Goal: Task Accomplishment & Management: Use online tool/utility

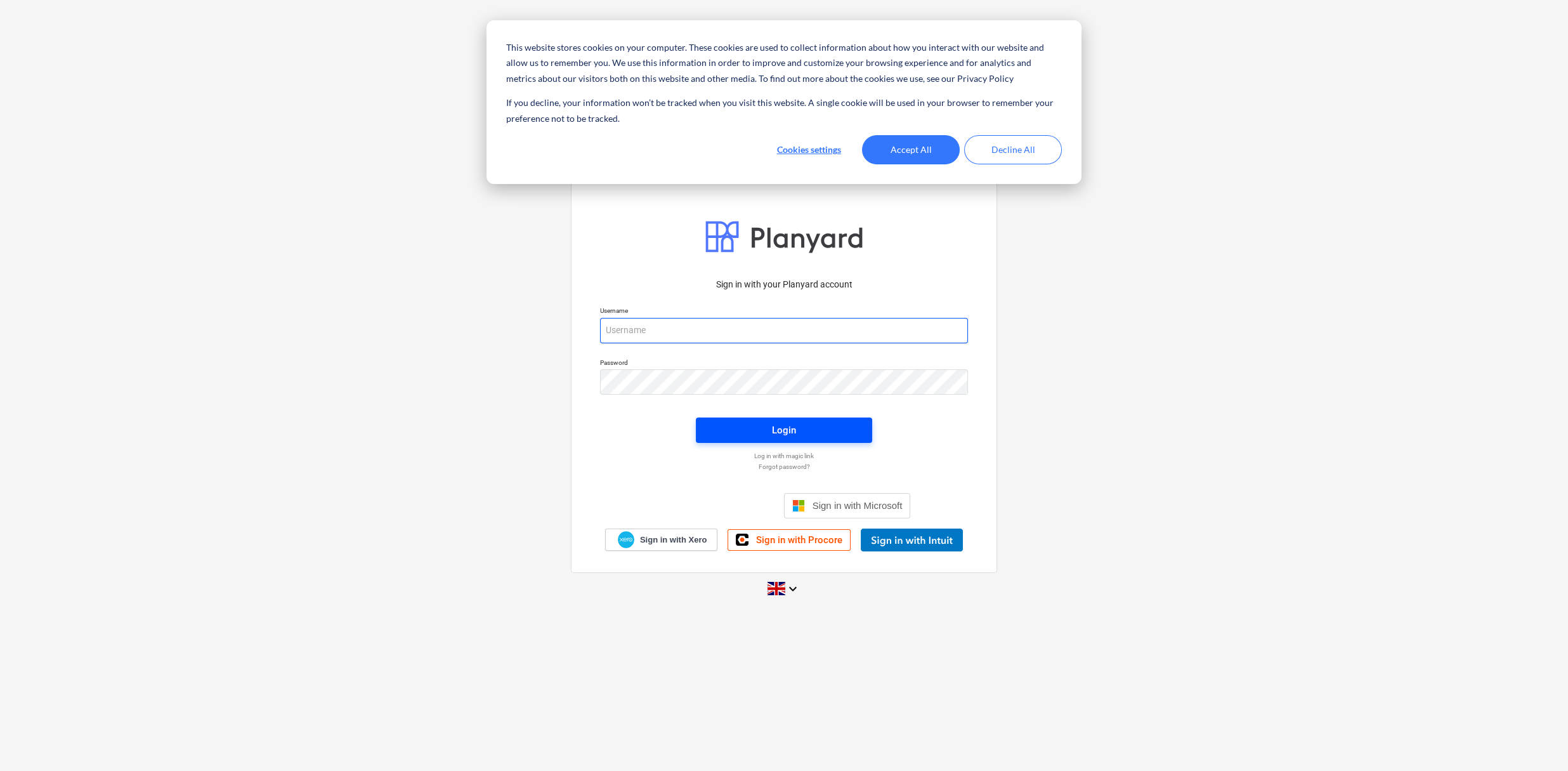
type input "[EMAIL_ADDRESS][DOMAIN_NAME]"
click at [788, 419] on button "Login" at bounding box center [784, 430] width 176 height 25
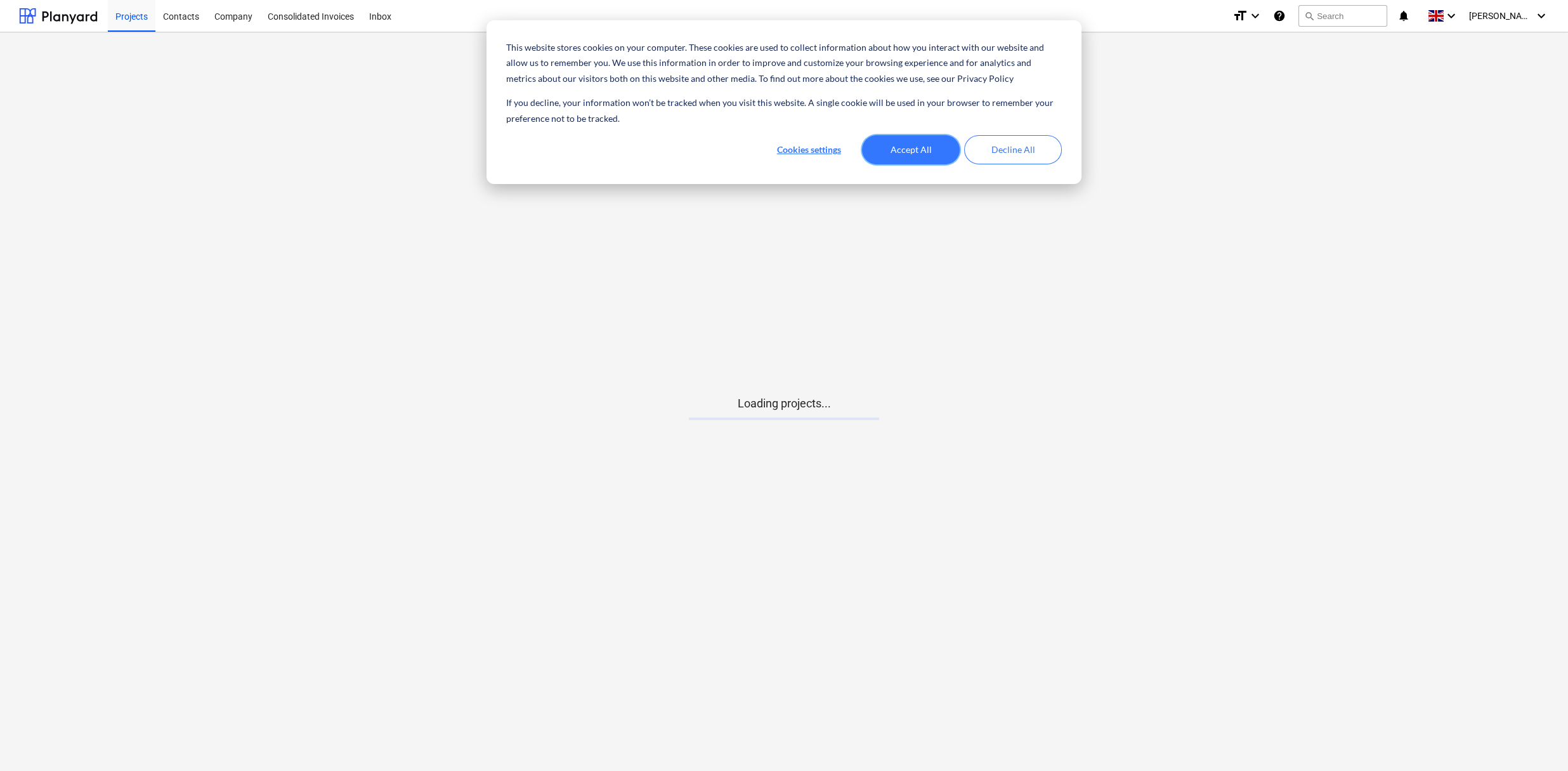
drag, startPoint x: 920, startPoint y: 146, endPoint x: 913, endPoint y: 142, distance: 8.1
click at [920, 145] on button "Accept All" at bounding box center [911, 149] width 97 height 29
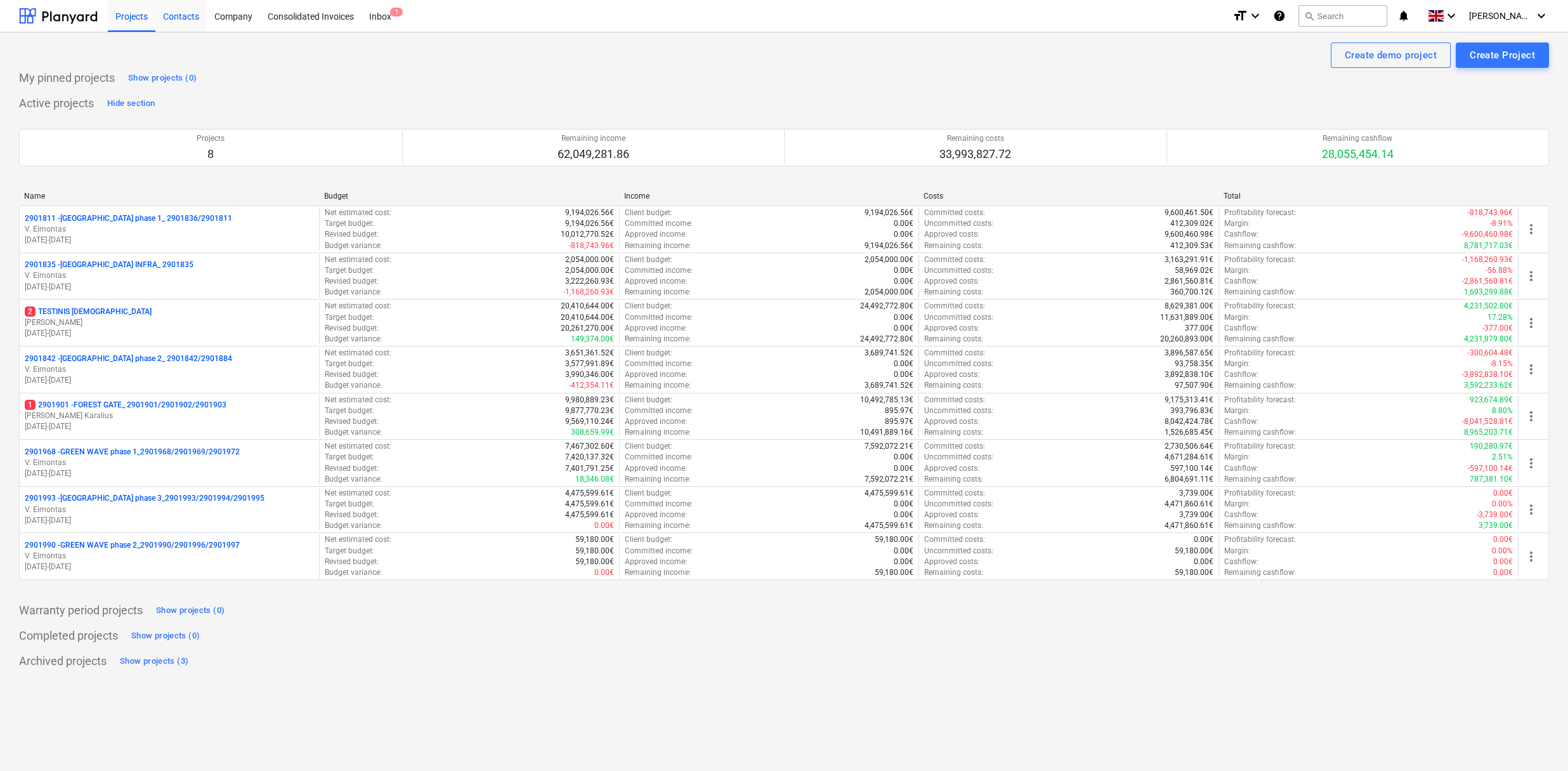
click at [187, 10] on div "Contacts" at bounding box center [181, 15] width 51 height 32
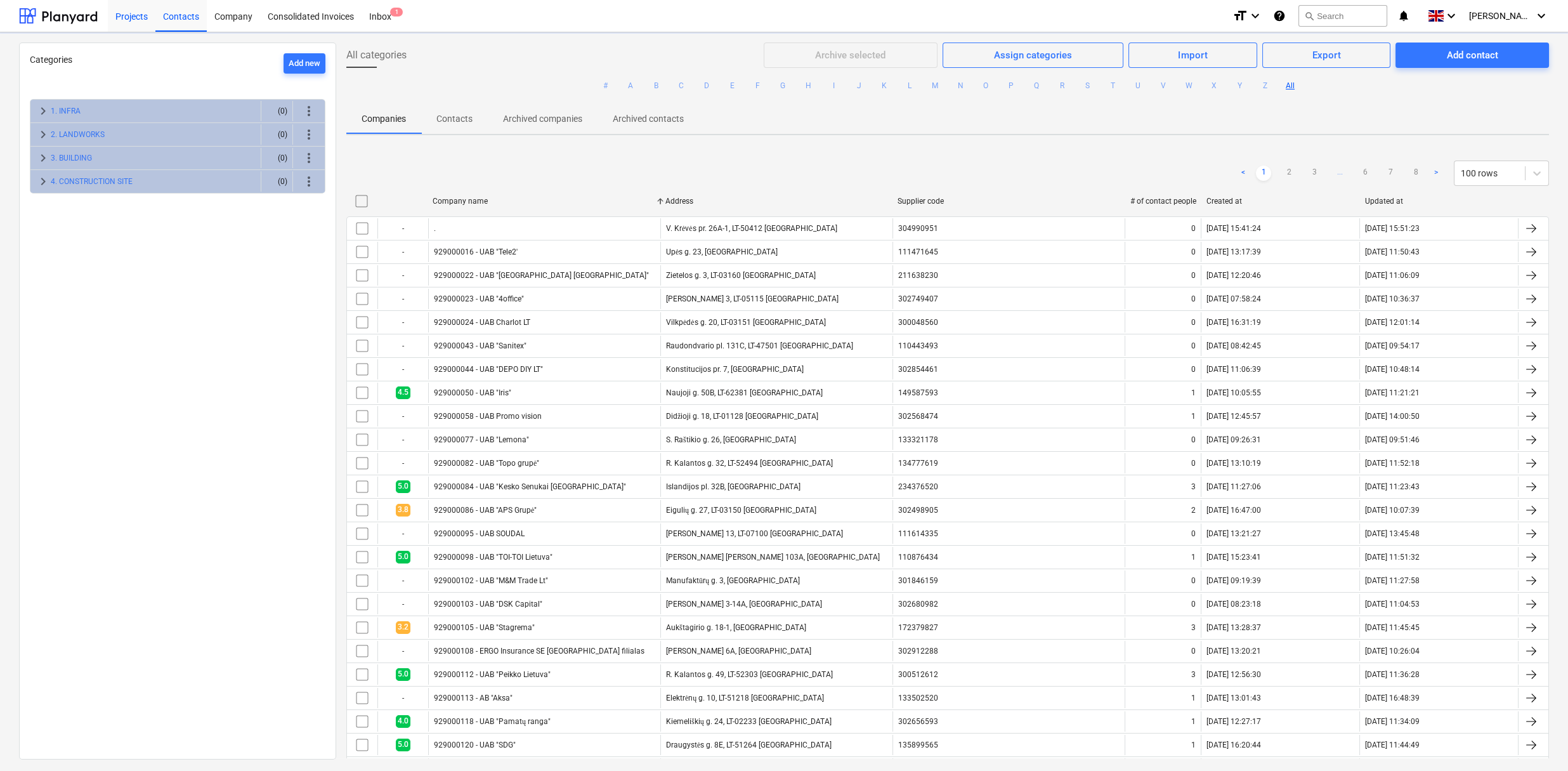
click at [123, 17] on div "Projects" at bounding box center [131, 15] width 48 height 32
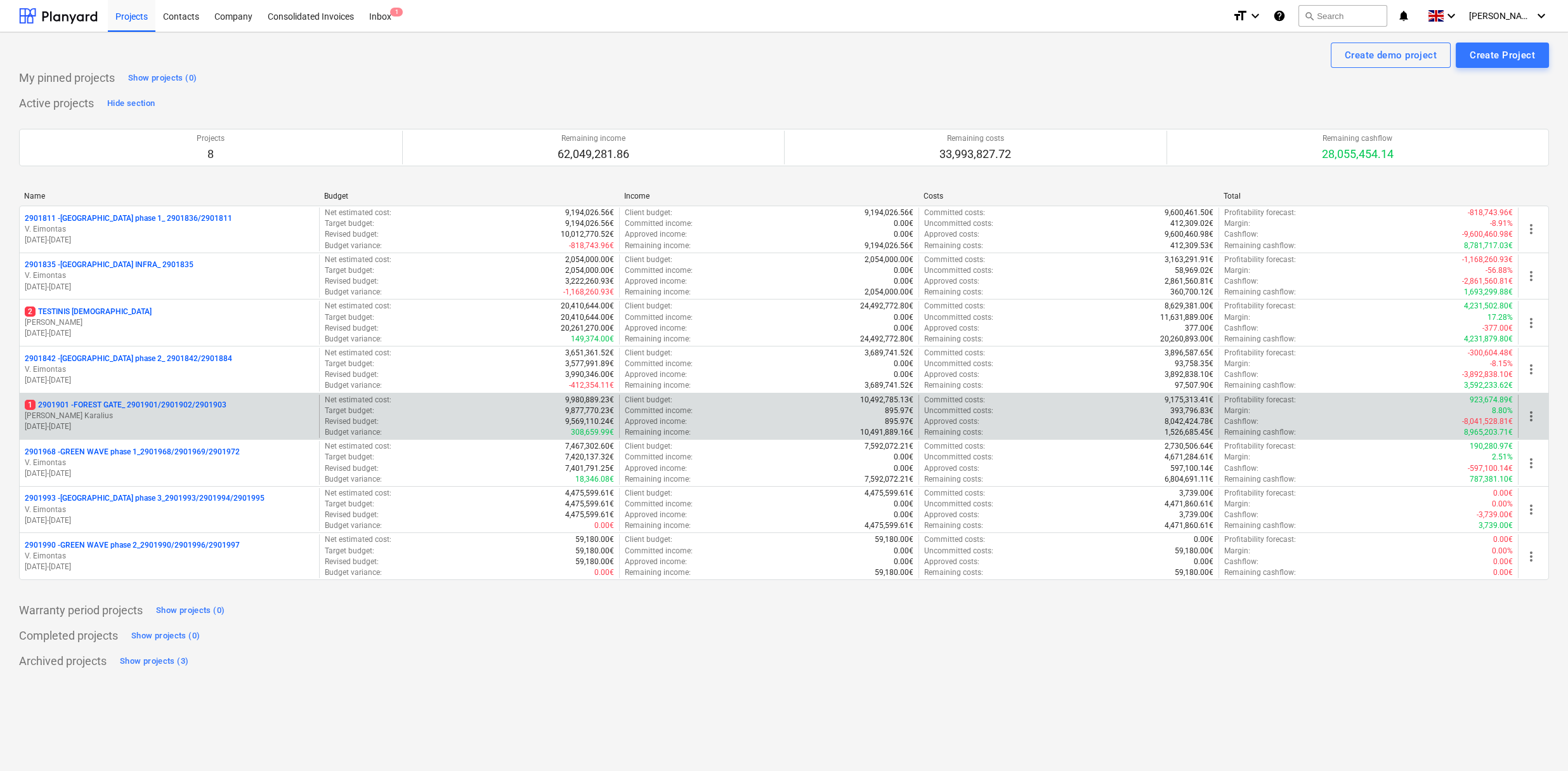
click at [129, 403] on p "1 2901901 - FOREST GATE_ 2901901/2901902/2901903" at bounding box center [125, 405] width 202 height 11
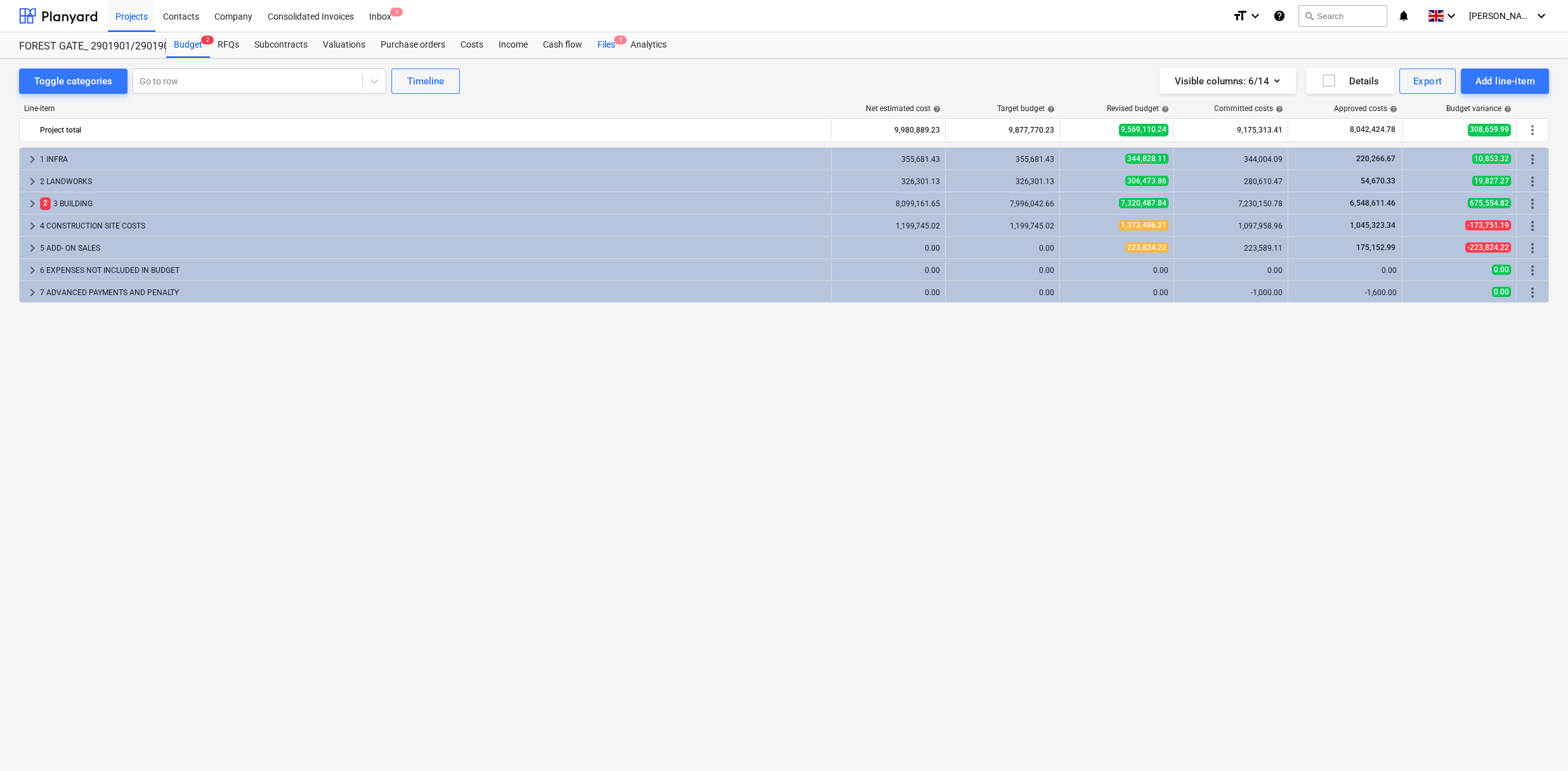
click at [598, 38] on div "Files 1" at bounding box center [607, 45] width 33 height 25
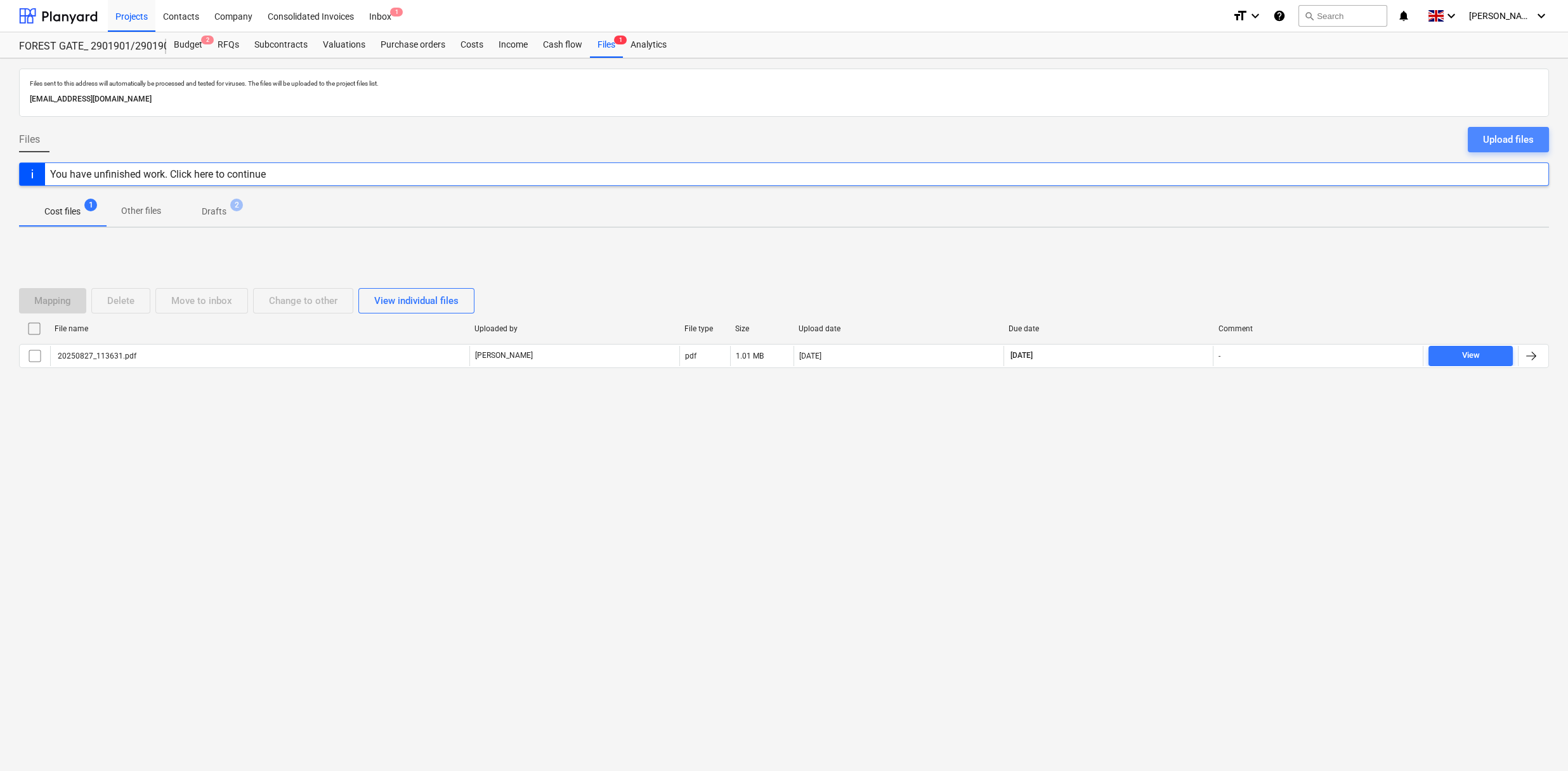
click at [1493, 133] on div "Upload files" at bounding box center [1508, 139] width 51 height 17
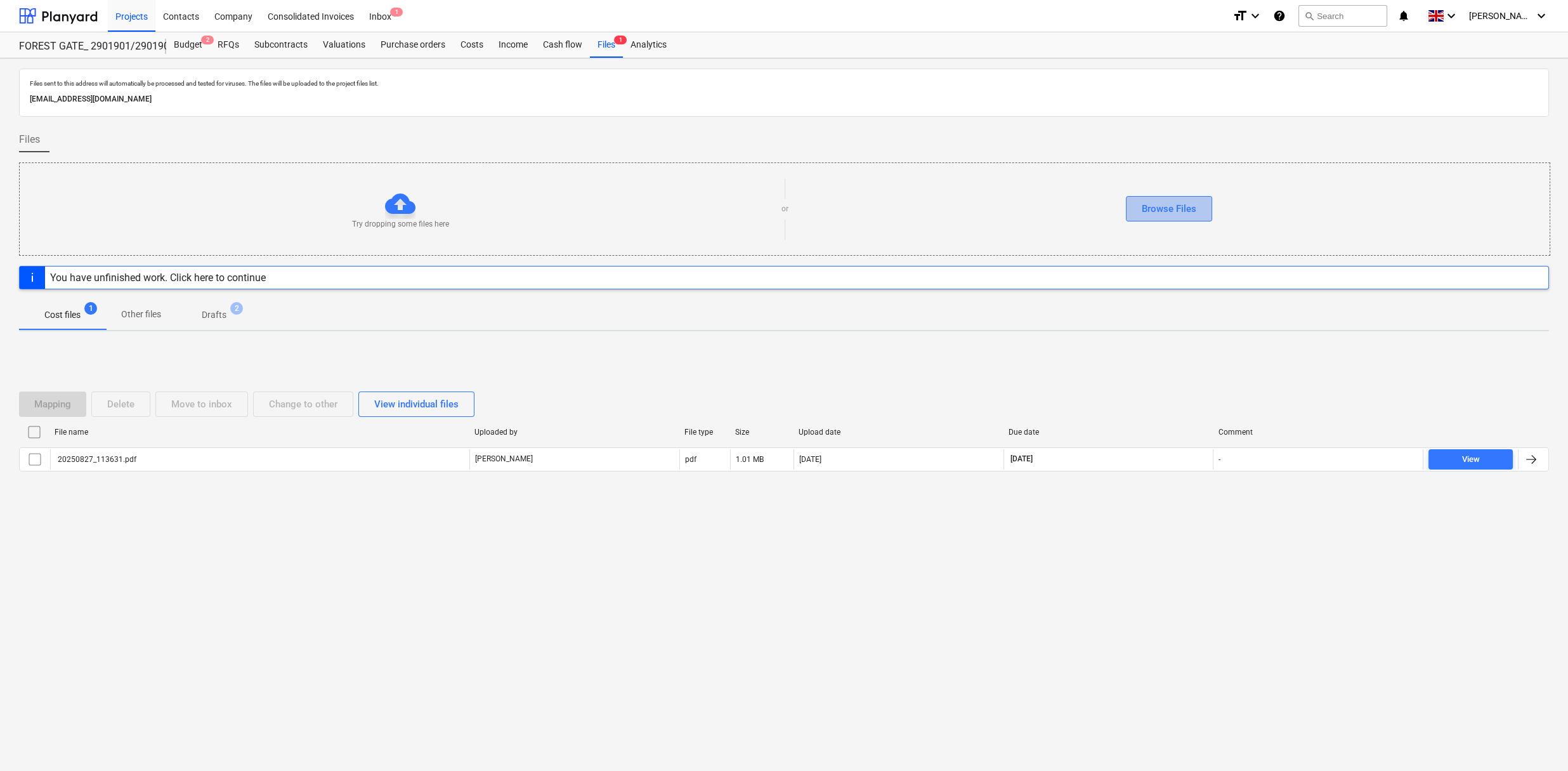
click at [1161, 211] on div "Browse Files" at bounding box center [1169, 208] width 54 height 17
